Goal: Check status: Check status

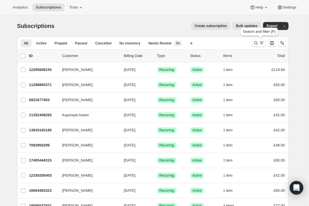
drag, startPoint x: 257, startPoint y: 45, endPoint x: 236, endPoint y: 4, distance: 45.3
click at [257, 44] on icon "Search and filter results" at bounding box center [256, 43] width 6 height 6
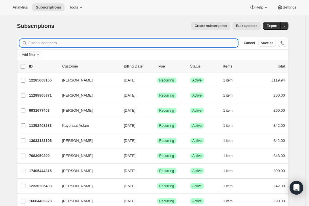
click at [169, 47] on input "Filter subscribers" at bounding box center [134, 43] width 210 height 8
paste input "[EMAIL_ADDRESS][DOMAIN_NAME]"
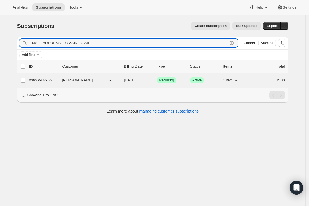
type input "[EMAIL_ADDRESS][DOMAIN_NAME]"
click at [171, 79] on span "Recurring" at bounding box center [166, 80] width 15 height 5
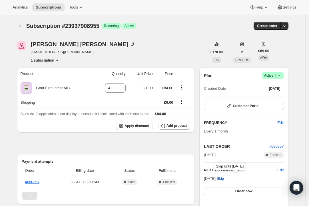
click at [224, 178] on span "Skip" at bounding box center [220, 179] width 7 height 6
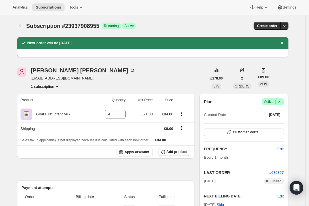
scroll to position [53, 0]
